Goal: Answer question/provide support: Share knowledge or assist other users

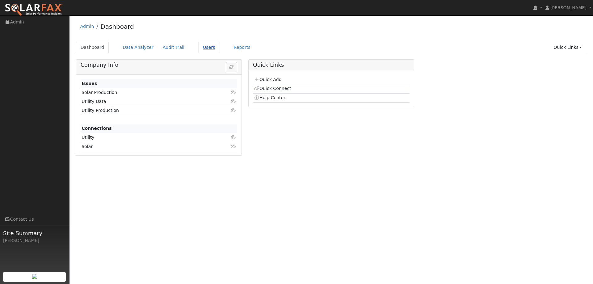
click at [201, 47] on link "Users" at bounding box center [209, 47] width 22 height 11
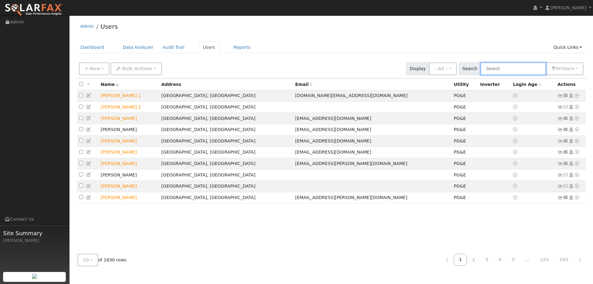
click at [505, 67] on input "text" at bounding box center [513, 68] width 65 height 13
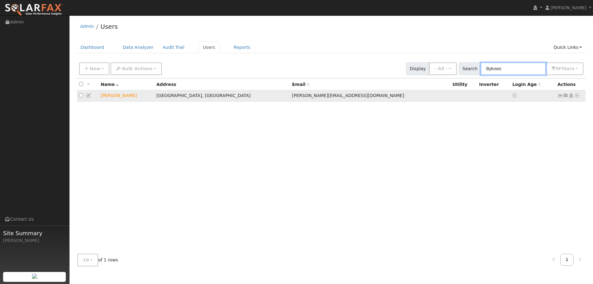
type input "Bykows"
click at [576, 96] on icon at bounding box center [577, 95] width 6 height 4
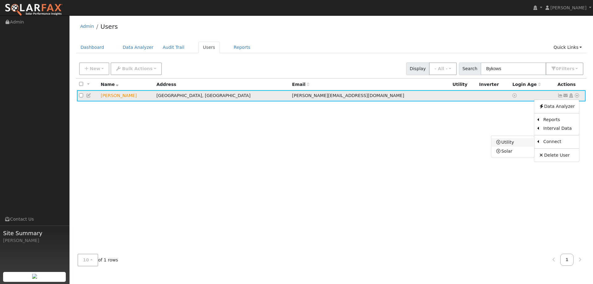
click at [525, 143] on link "Utility" at bounding box center [512, 142] width 43 height 9
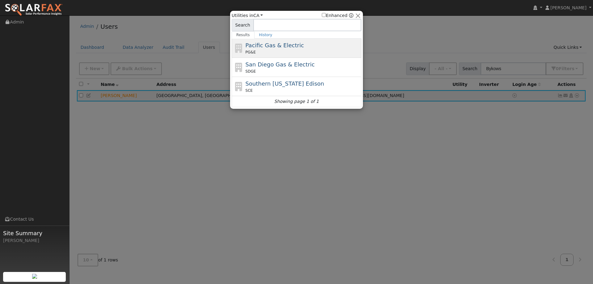
click at [314, 48] on div "Pacific Gas & Electric PG&E" at bounding box center [303, 48] width 115 height 14
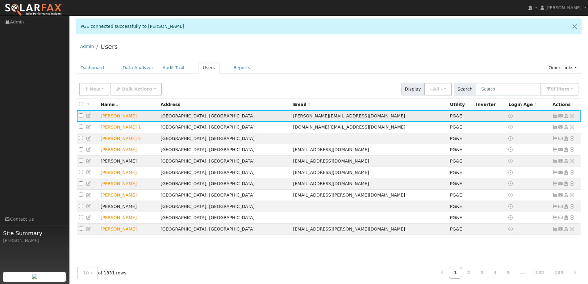
click at [399, 118] on td "chrisbykowski@yahoo.com" at bounding box center [369, 115] width 157 height 11
click at [555, 116] on icon at bounding box center [556, 116] width 6 height 4
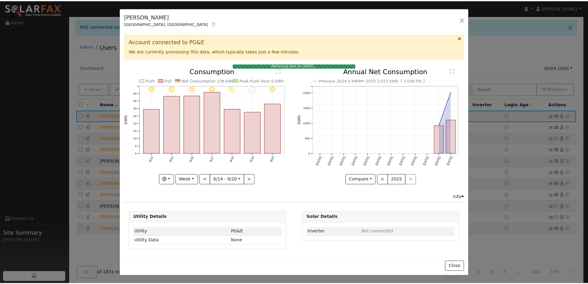
scroll to position [2, 0]
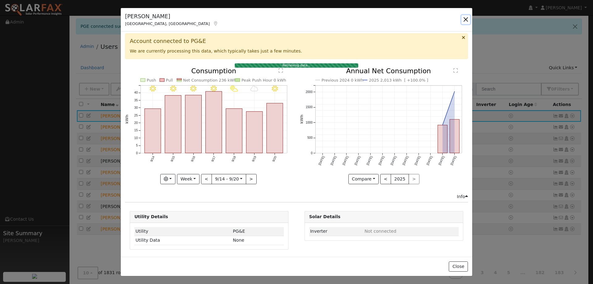
click at [467, 19] on button "button" at bounding box center [466, 19] width 9 height 9
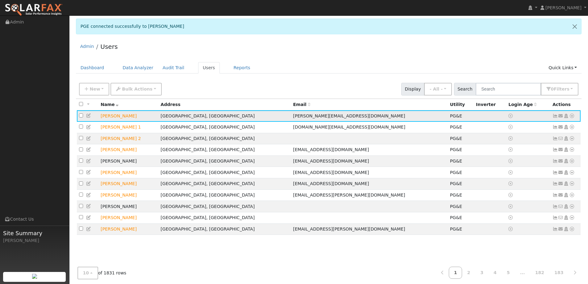
click at [561, 116] on icon at bounding box center [562, 116] width 6 height 4
click at [570, 116] on icon at bounding box center [573, 116] width 6 height 4
click at [523, 42] on div "Admin Users" at bounding box center [329, 48] width 506 height 19
